Goal: Contribute content: Contribute content

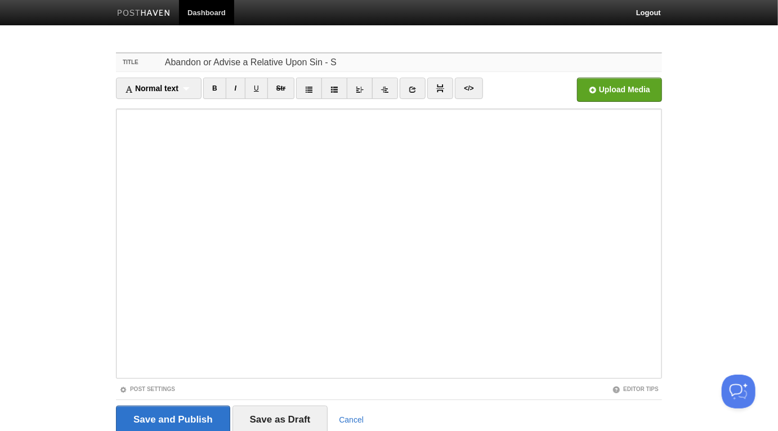
click at [339, 60] on input "Abandon or Advise a Relative Upon Sin - S" at bounding box center [412, 62] width 500 height 18
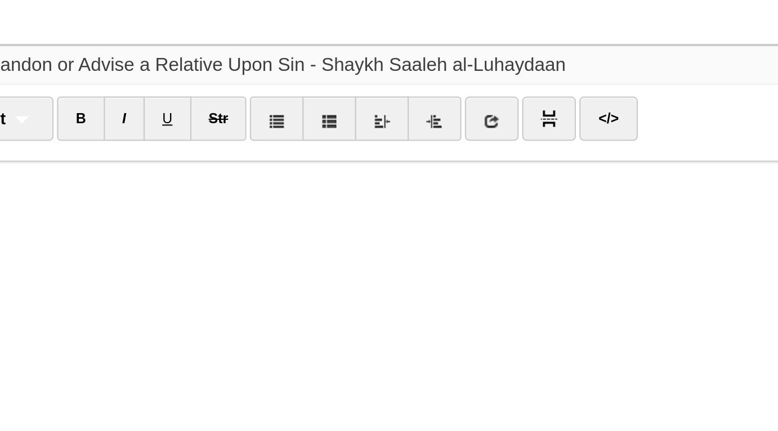
type input "Abandon or Advise a Relative Upon Sin - Shaykh Saaleh al-Luhaydaan"
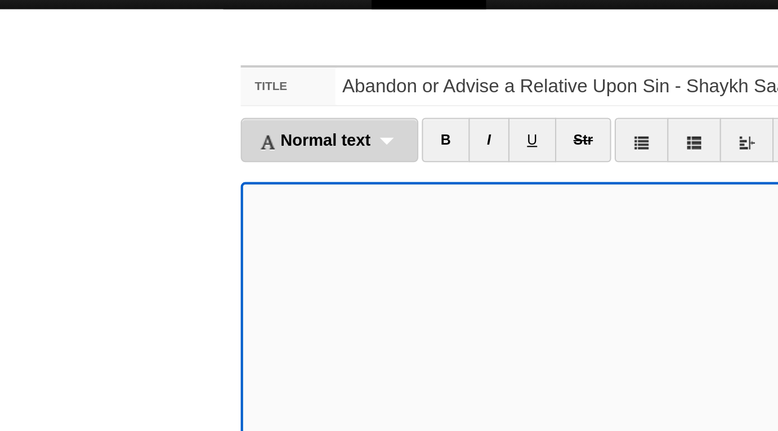
click at [190, 90] on div "Normal text Normal text Heading 1 Heading 2 Heading 3" at bounding box center [159, 88] width 86 height 21
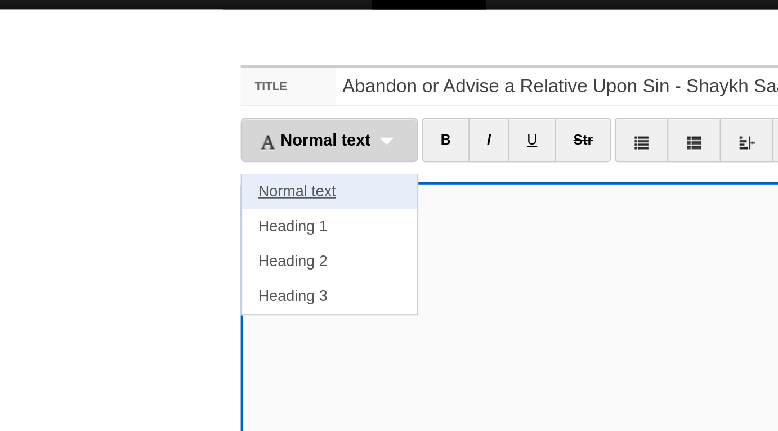
click at [171, 110] on link "Normal text" at bounding box center [159, 113] width 84 height 17
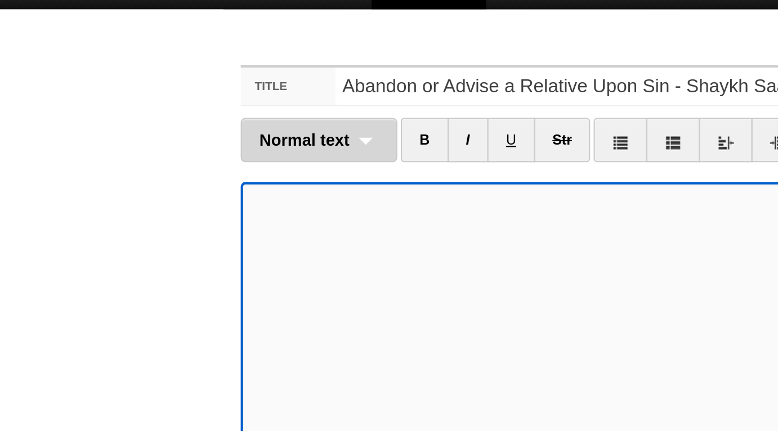
click at [157, 94] on div "Normal text Normal text Heading 1 Heading 2 Heading 3" at bounding box center [153, 88] width 75 height 21
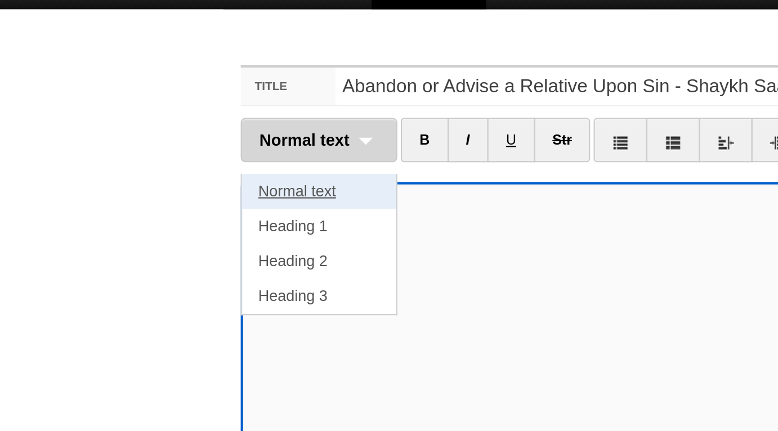
click at [156, 112] on link "Normal text" at bounding box center [154, 113] width 74 height 17
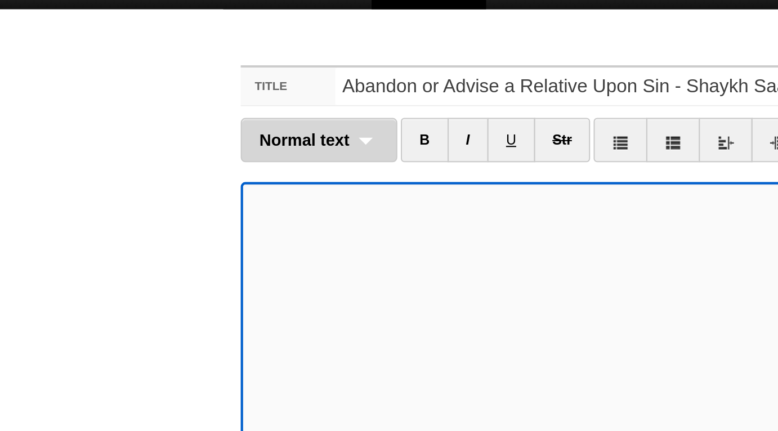
click at [174, 93] on div "Normal text Normal text Heading 1 Heading 2 Heading 3" at bounding box center [153, 88] width 75 height 21
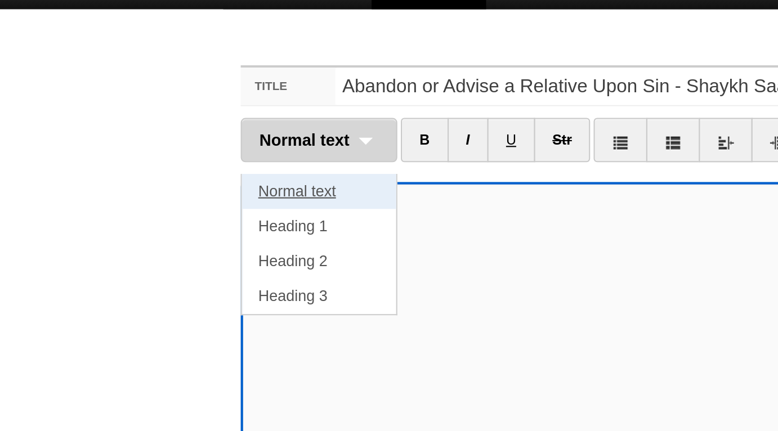
click at [165, 112] on link "Normal text" at bounding box center [154, 113] width 74 height 17
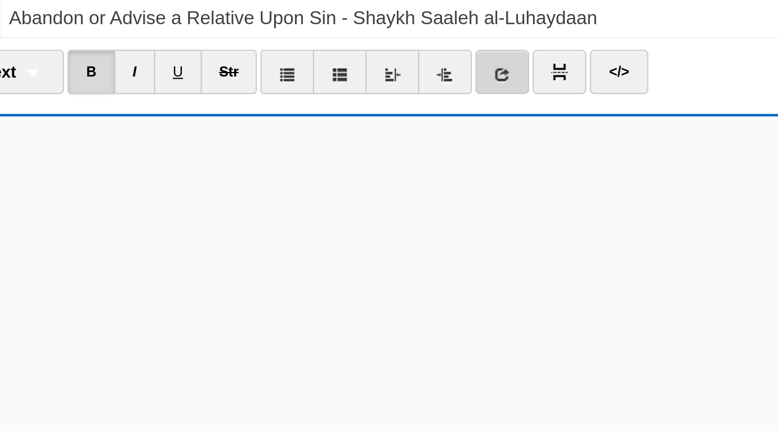
click at [406, 91] on link at bounding box center [403, 88] width 26 height 21
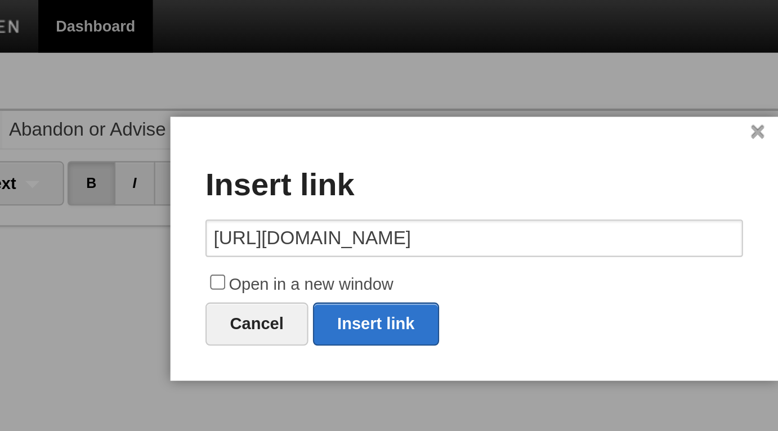
type input "https://x.com/Mustafa_George"
click at [333, 136] on label "Open in a new window" at bounding box center [388, 138] width 259 height 14
click at [269, 136] on input "Open in a new window" at bounding box center [265, 135] width 7 height 7
checkbox input "true"
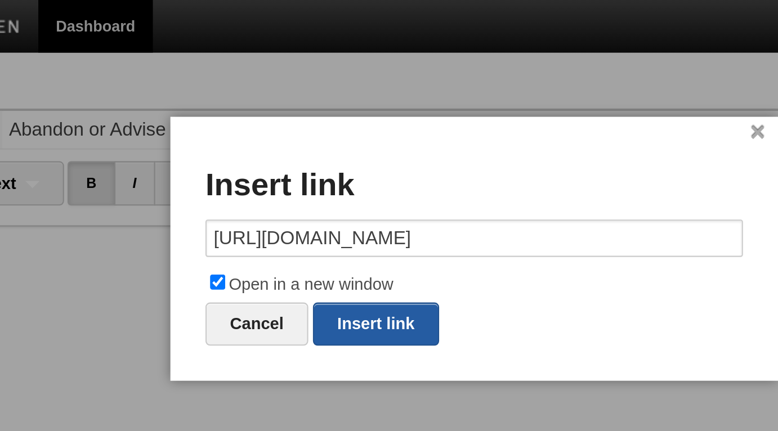
click at [341, 156] on link "Insert link" at bounding box center [341, 156] width 61 height 21
type input "https://"
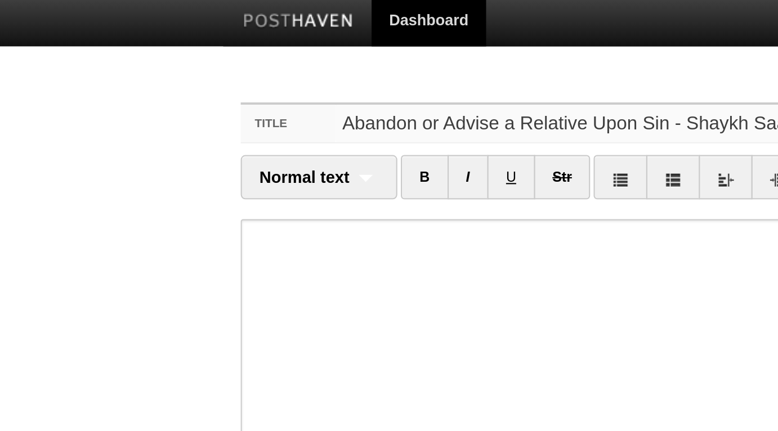
click at [217, 58] on input "Abandon or Advise a Relative Upon Sin - Shaykh Saaleh al-Luhaydaan" at bounding box center [412, 62] width 500 height 18
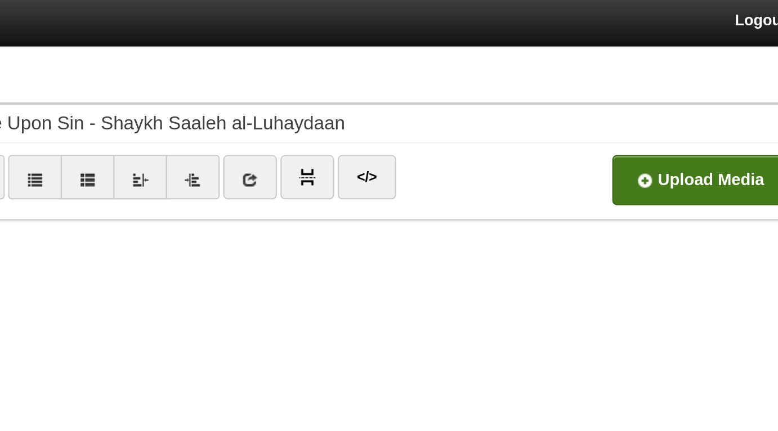
click at [606, 96] on input "file" at bounding box center [280, 92] width 852 height 57
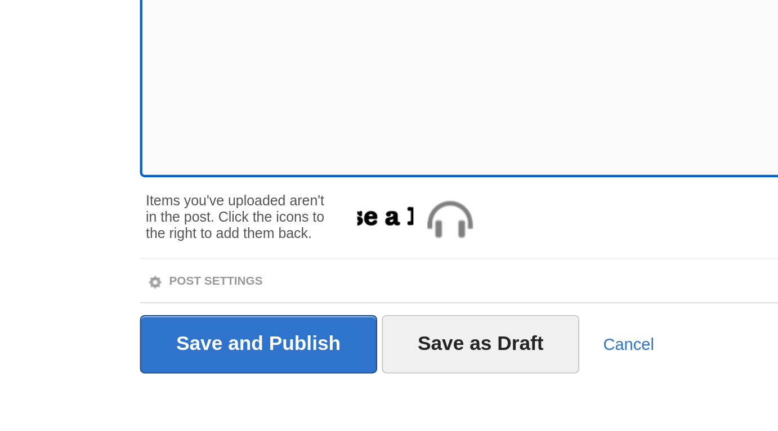
scroll to position [83, 0]
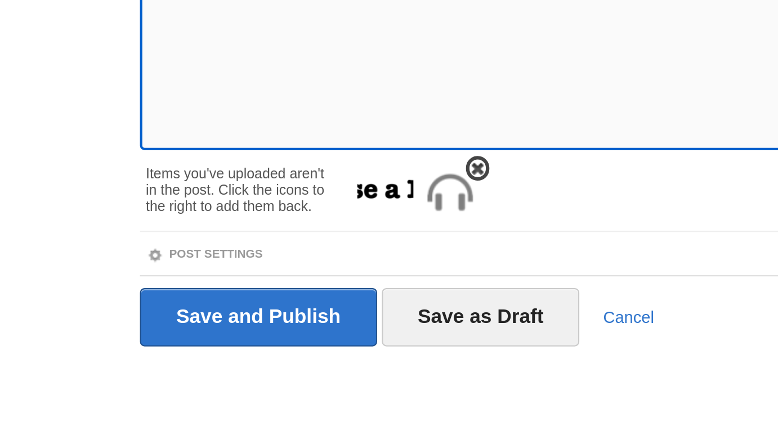
click at [265, 320] on img at bounding box center [265, 316] width 27 height 27
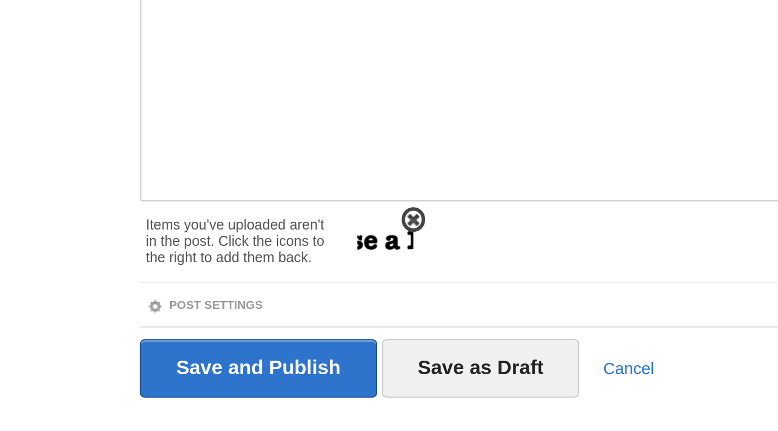
click at [249, 303] on span at bounding box center [248, 305] width 8 height 8
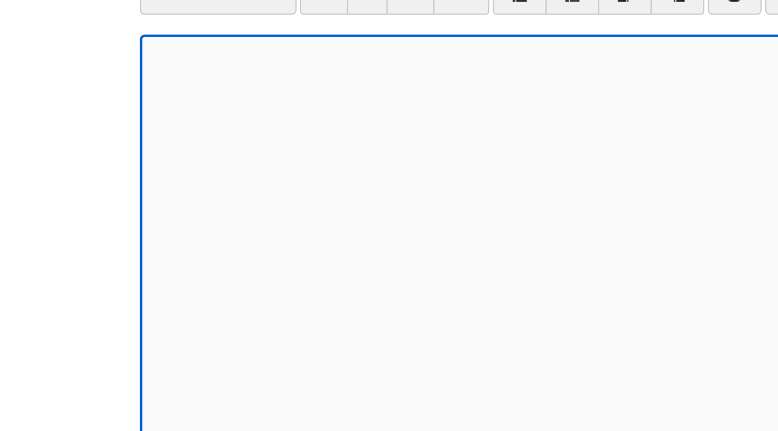
scroll to position [0, 0]
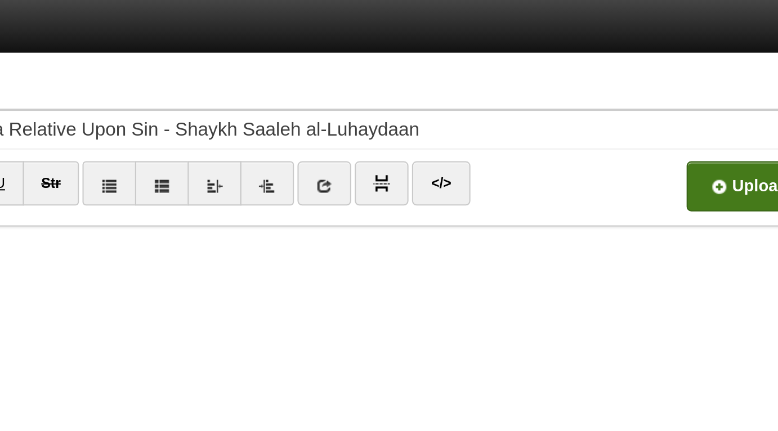
click at [594, 89] on input "file" at bounding box center [280, 92] width 852 height 57
click at [564, 83] on link "9 - Abandon or Advise a Relative Upon Sin.mp3 1.41 MB Cancel" at bounding box center [551, 90] width 41 height 24
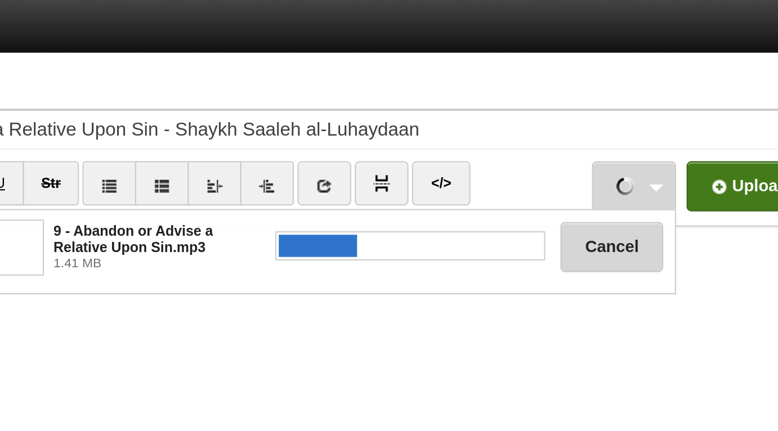
click at [532, 119] on button "Cancel" at bounding box center [541, 119] width 50 height 24
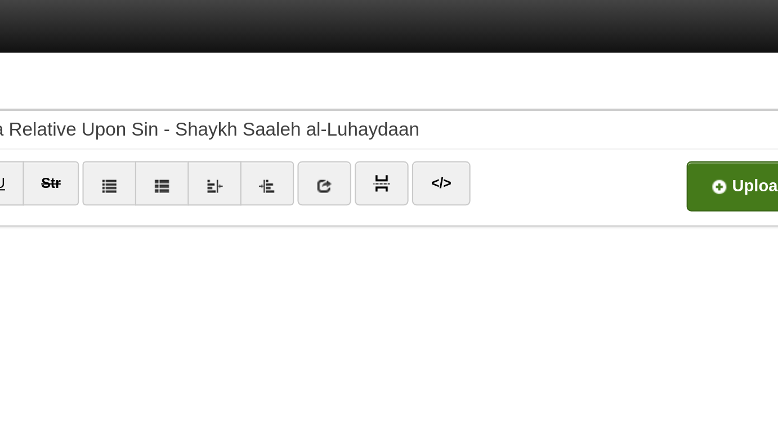
click at [596, 91] on input "file" at bounding box center [280, 92] width 852 height 57
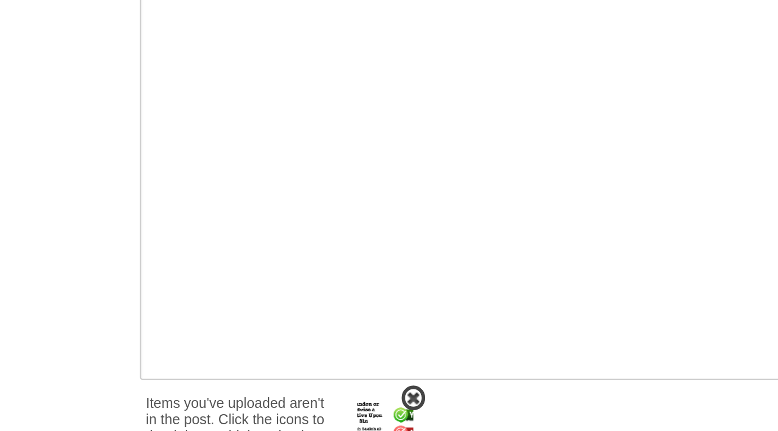
click at [232, 388] on img at bounding box center [234, 399] width 27 height 27
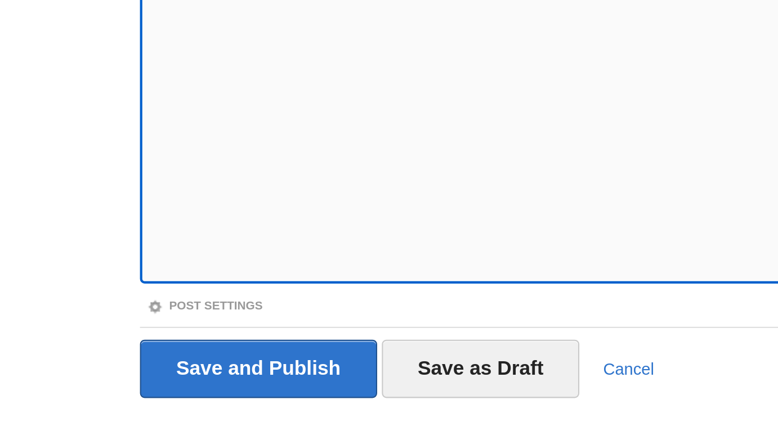
scroll to position [32, 0]
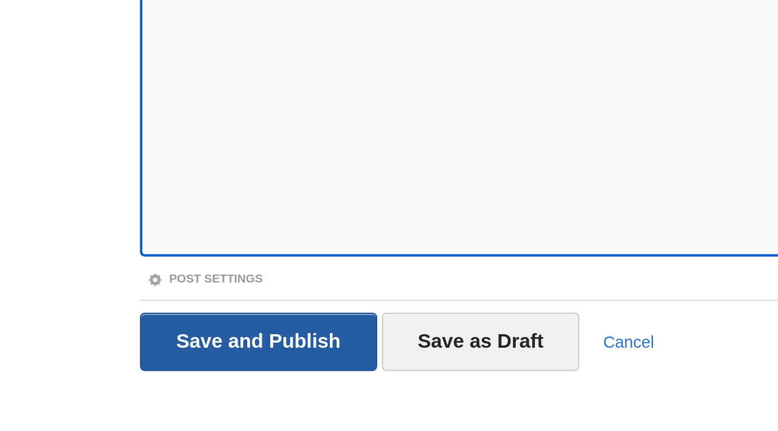
click at [174, 386] on input "Save and Publish" at bounding box center [173, 388] width 114 height 28
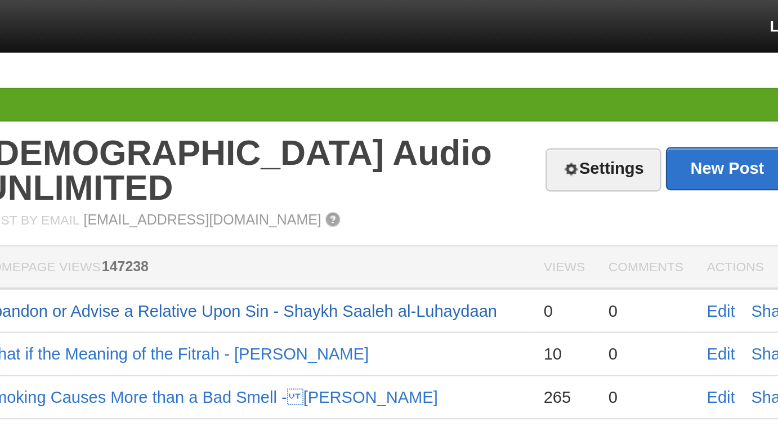
click at [496, 145] on link "Abandon or Advise a Relative Upon Sin - Shaykh Saaleh al-Luhaydaan" at bounding box center [381, 149] width 248 height 9
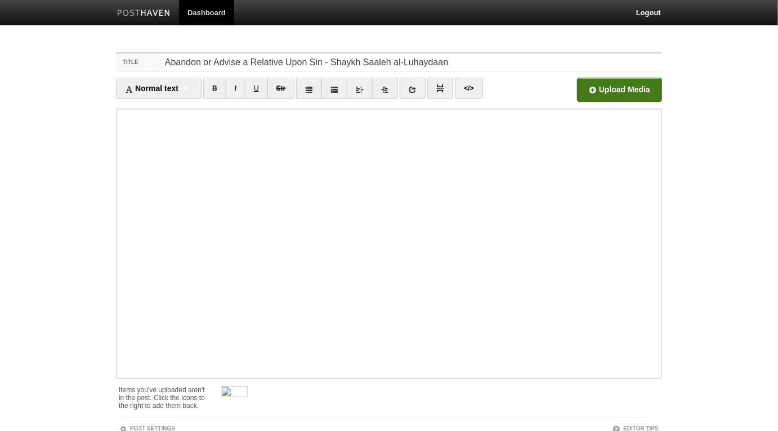
click at [603, 93] on input "file" at bounding box center [280, 92] width 852 height 57
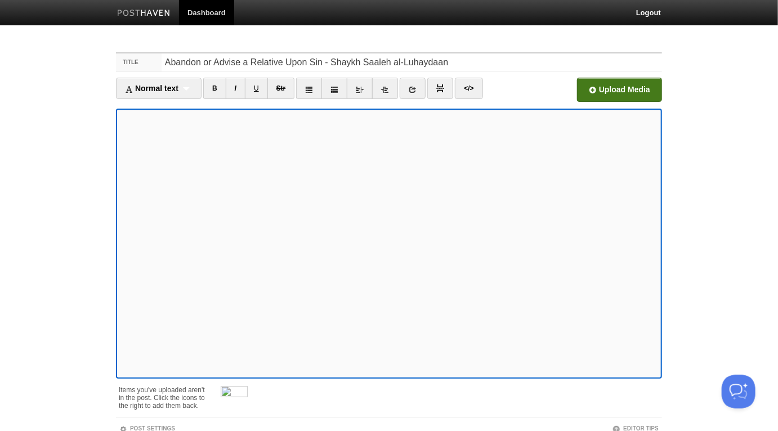
scroll to position [83, 0]
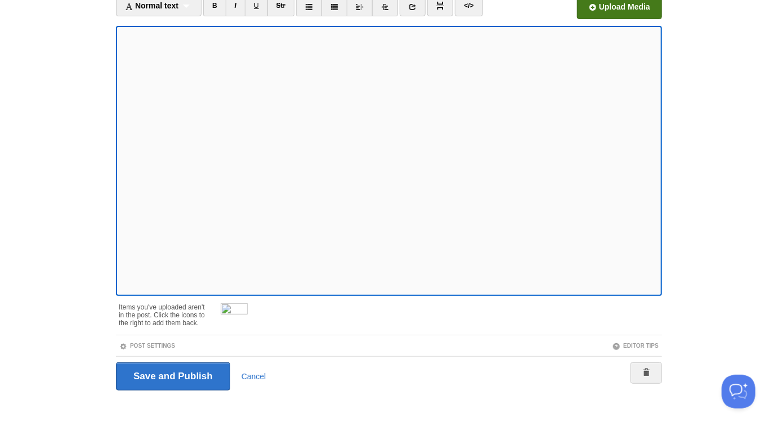
click at [251, 299] on div at bounding box center [435, 315] width 453 height 35
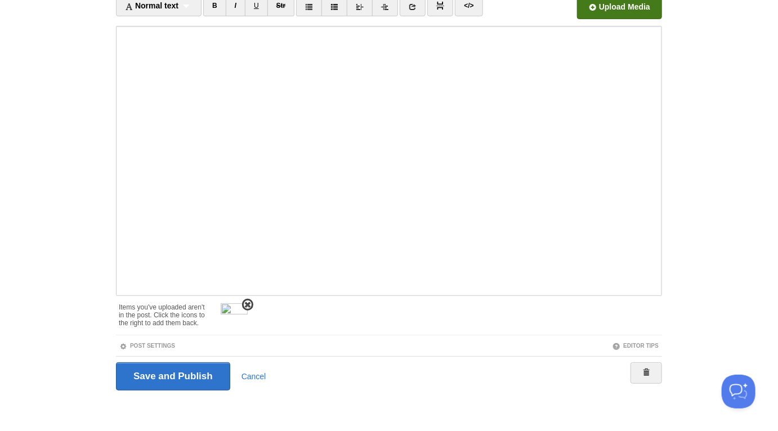
click at [247, 305] on span at bounding box center [248, 305] width 8 height 8
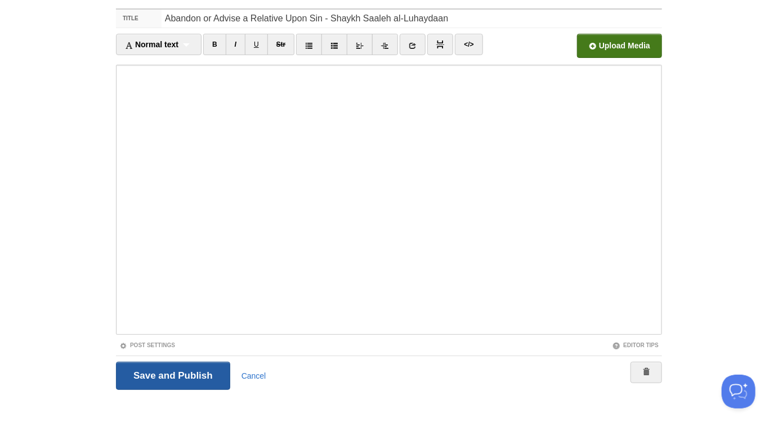
click at [193, 367] on input "Save and Publish" at bounding box center [173, 376] width 114 height 28
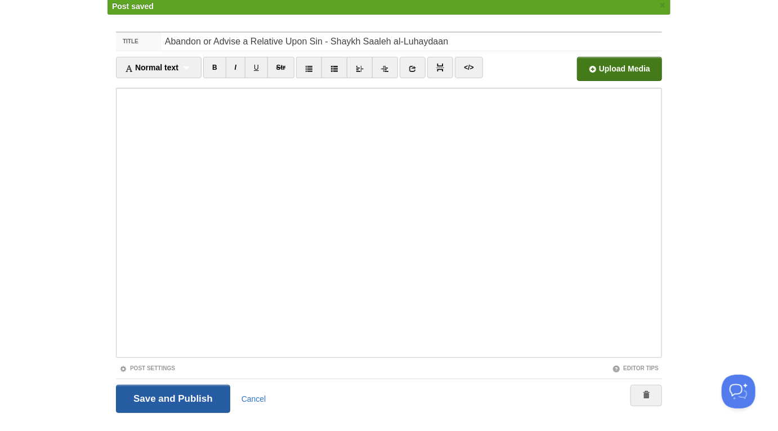
scroll to position [42, 0]
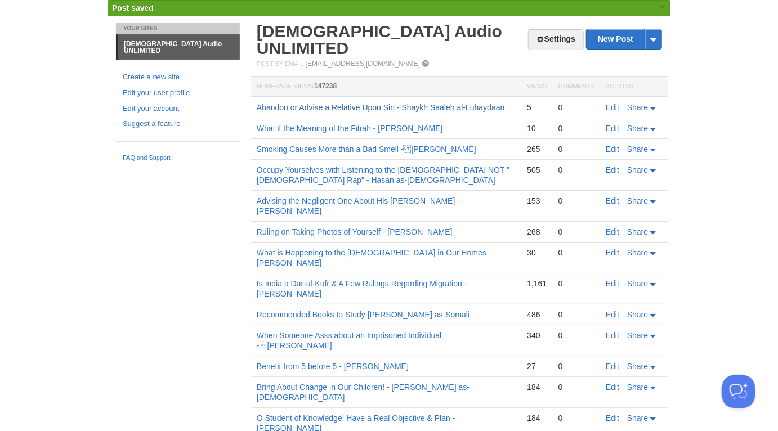
click at [467, 103] on link "Abandon or Advise a Relative Upon Sin - Shaykh Saaleh al-Luhaydaan" at bounding box center [381, 107] width 248 height 9
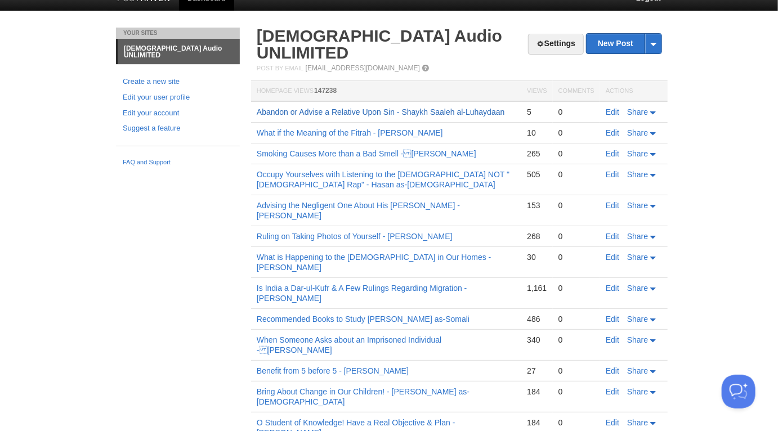
scroll to position [0, 0]
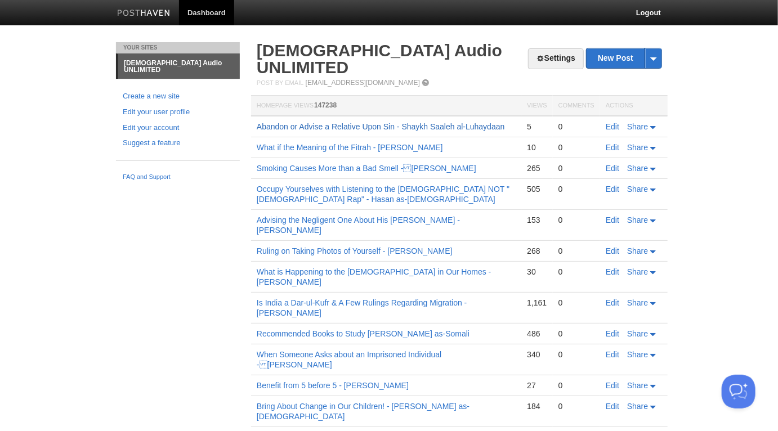
click at [450, 122] on link "Abandon or Advise a Relative Upon Sin - Shaykh Saaleh al-Luhaydaan" at bounding box center [381, 126] width 248 height 9
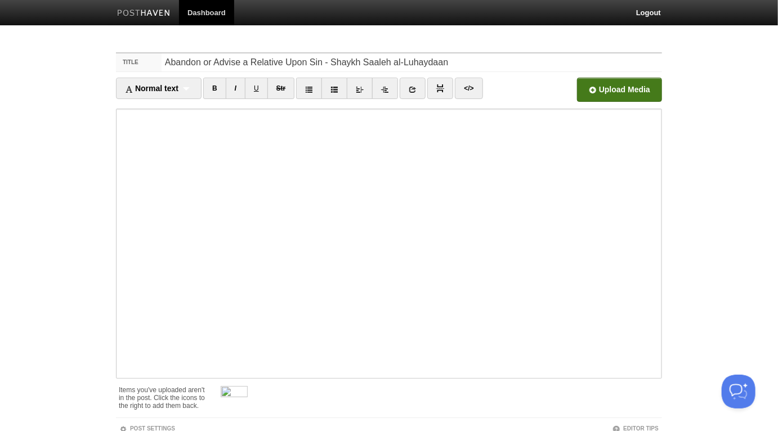
click at [608, 90] on input "file" at bounding box center [280, 92] width 852 height 57
click at [563, 91] on link "Screenshot 2025-10-09 at 14.09.55-min.png 387.52 KB Cancel" at bounding box center [551, 90] width 41 height 24
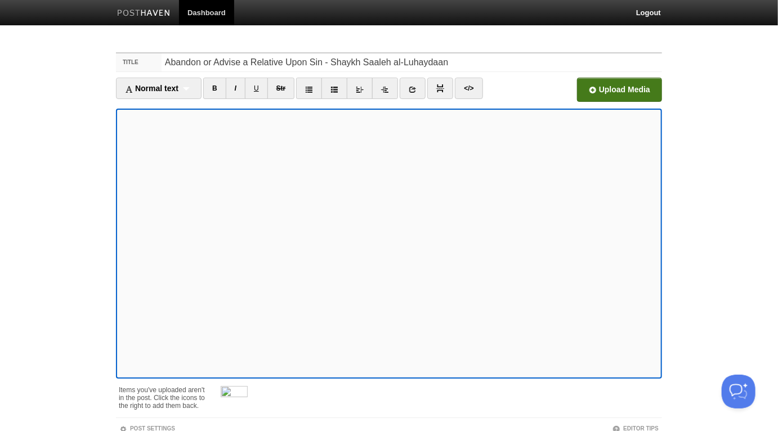
click at [596, 80] on input "file" at bounding box center [280, 92] width 852 height 57
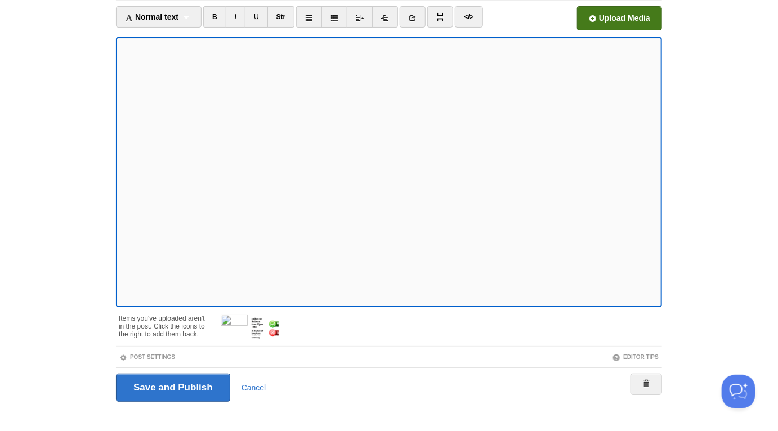
scroll to position [83, 0]
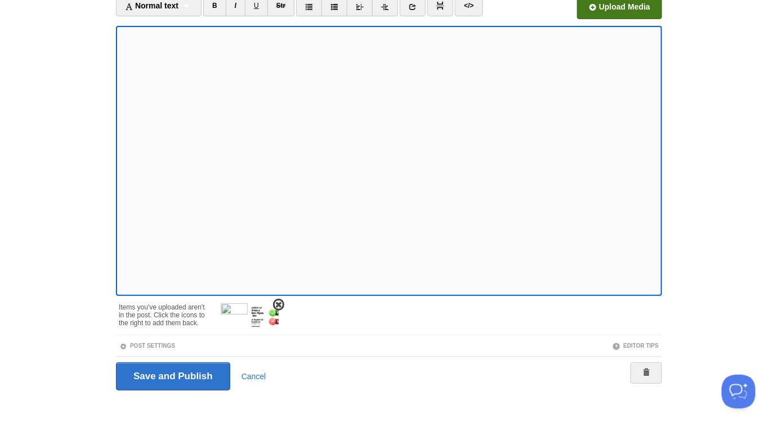
click at [284, 302] on link at bounding box center [278, 305] width 11 height 12
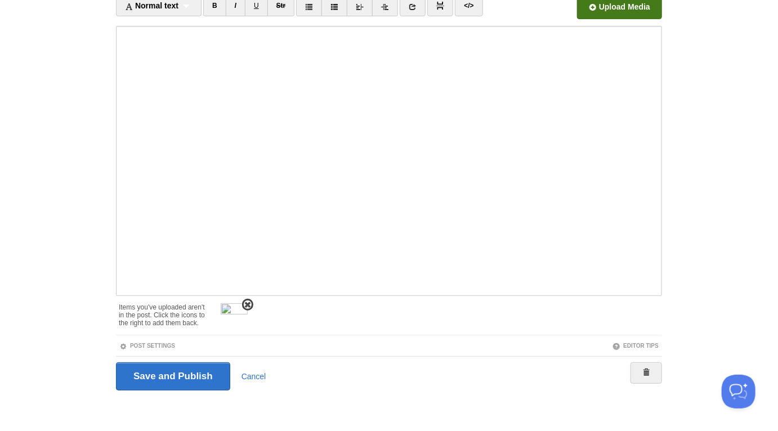
click at [245, 303] on span at bounding box center [248, 305] width 8 height 8
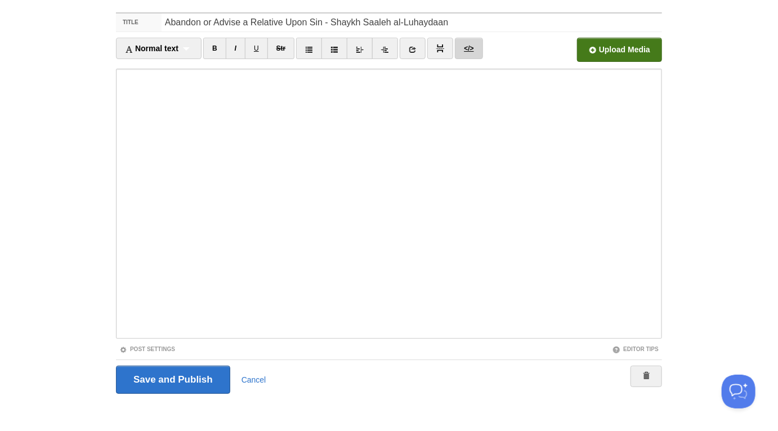
scroll to position [0, 0]
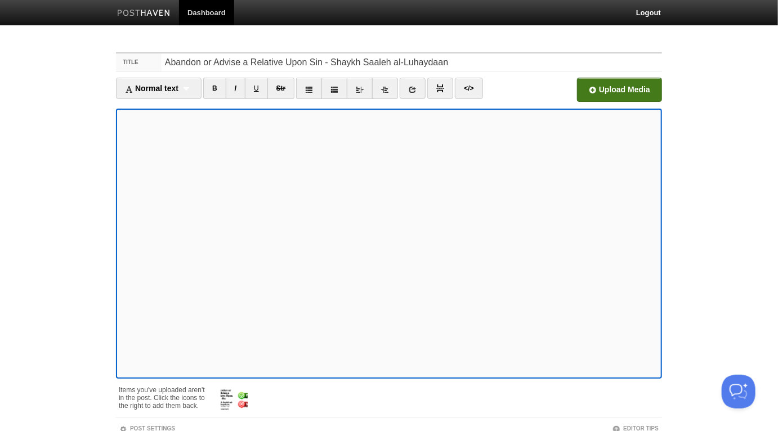
click at [623, 90] on input "file" at bounding box center [280, 92] width 852 height 57
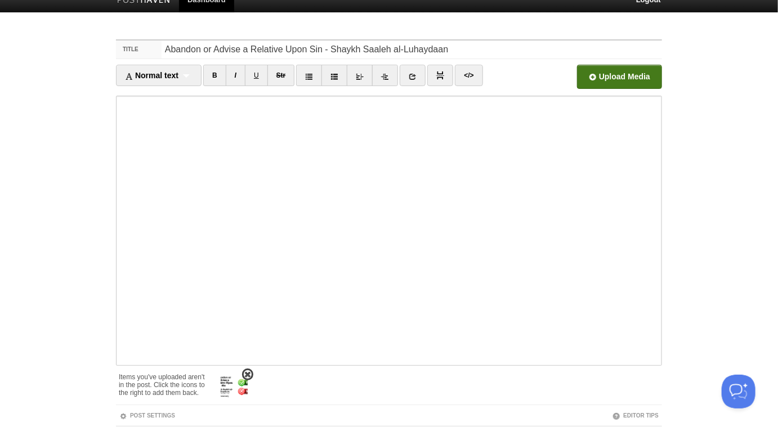
click at [229, 382] on img at bounding box center [234, 386] width 27 height 27
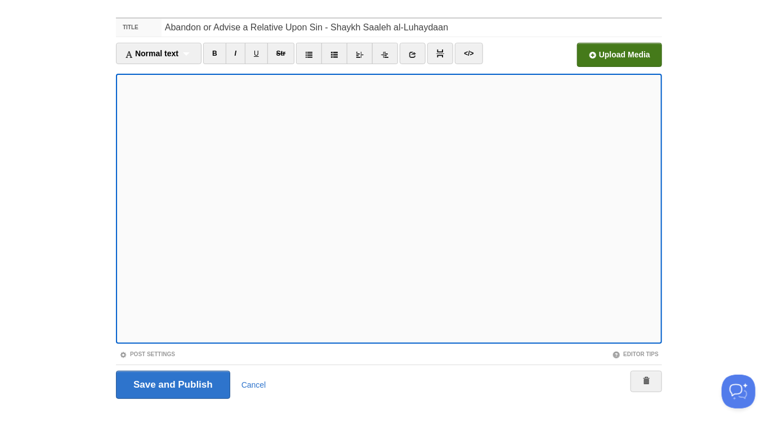
scroll to position [44, 0]
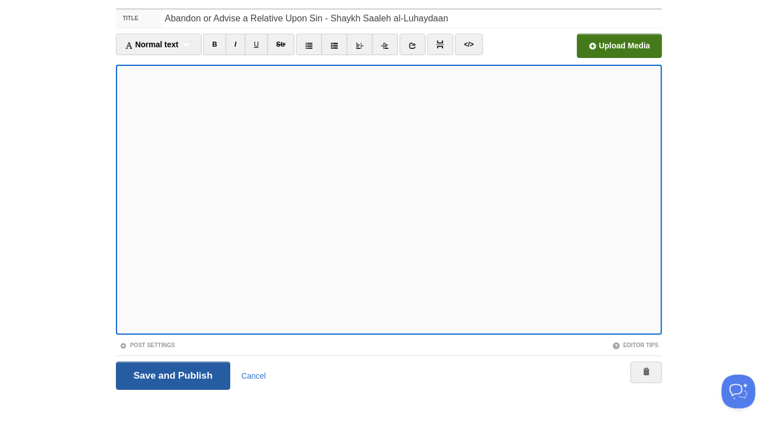
click at [213, 372] on input "Save and Publish" at bounding box center [173, 376] width 114 height 28
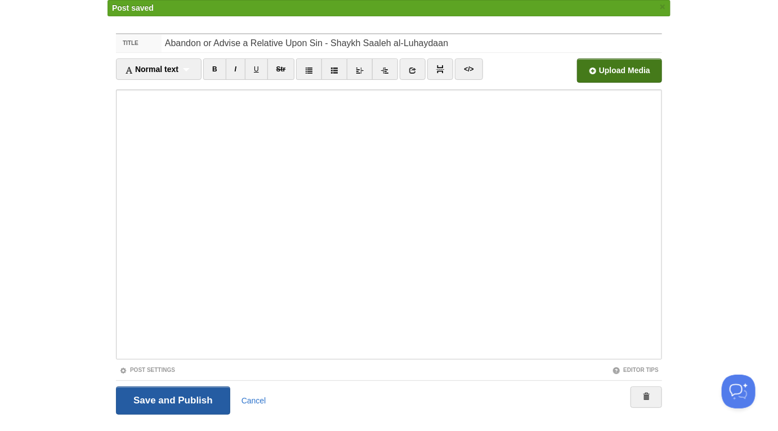
scroll to position [42, 0]
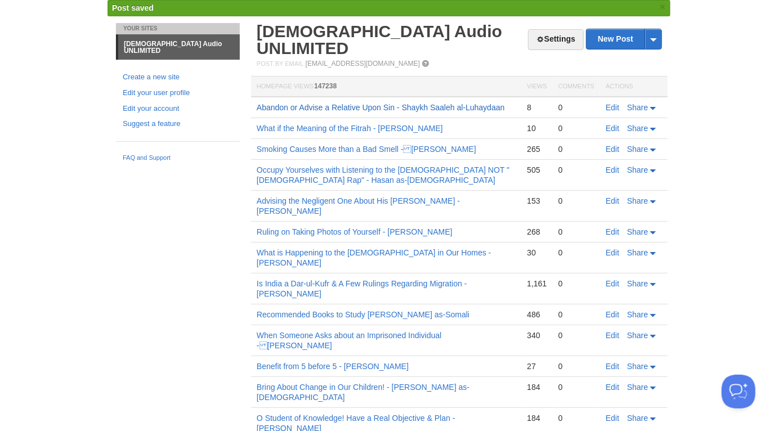
click at [435, 103] on link "Abandon or Advise a Relative Upon Sin - Shaykh Saaleh al-Luhaydaan" at bounding box center [381, 107] width 248 height 9
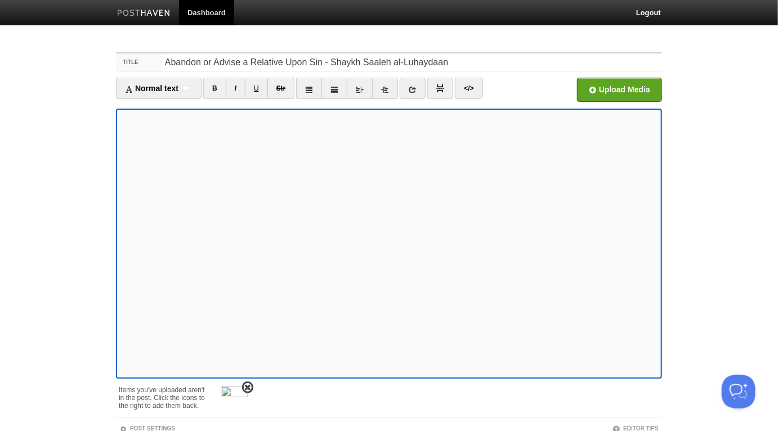
click at [246, 386] on span at bounding box center [248, 388] width 8 height 8
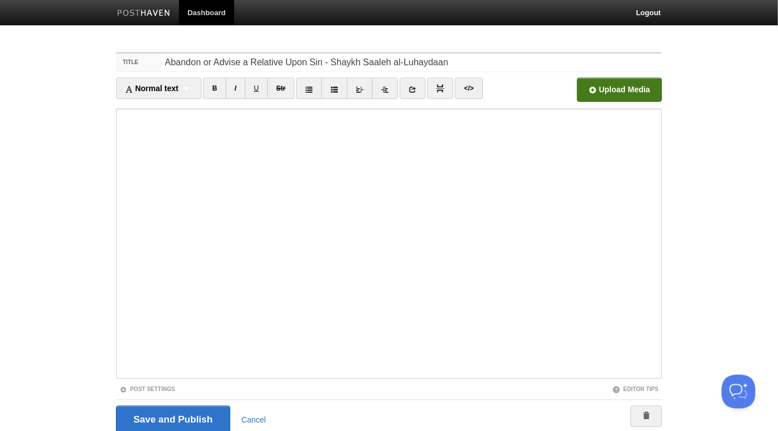
click at [644, 87] on input "file" at bounding box center [280, 92] width 852 height 57
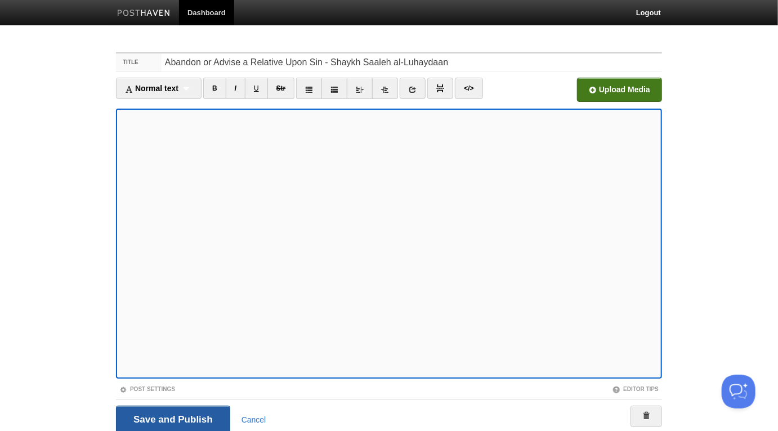
click at [178, 421] on input "Save and Publish" at bounding box center [173, 420] width 114 height 28
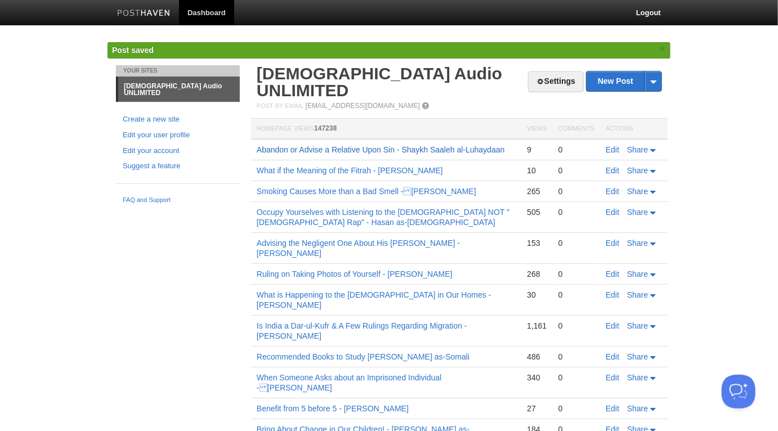
click at [402, 145] on link "Abandon or Advise a Relative Upon Sin - Shaykh Saaleh al-Luhaydaan" at bounding box center [381, 149] width 248 height 9
